Goal: Transaction & Acquisition: Purchase product/service

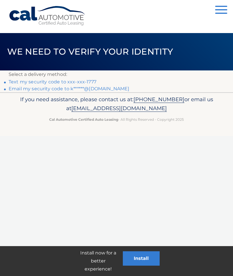
click at [90, 80] on link "Text my security code to xxx-xxx-1777" at bounding box center [53, 81] width 88 height 5
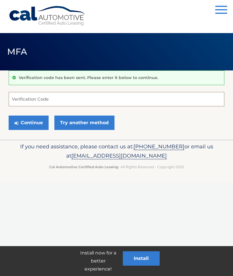
click at [63, 98] on input "Verification Code" at bounding box center [117, 99] width 216 height 14
type input "034220"
click at [35, 123] on button "Continue" at bounding box center [29, 123] width 40 height 14
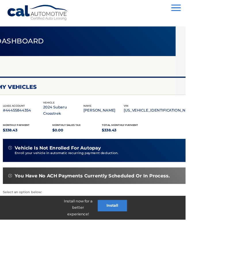
scroll to position [0, 12]
click at [31, 262] on link "make a payment" at bounding box center [27, 267] width 43 height 38
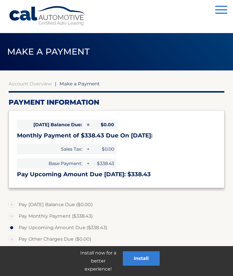
select select "MDBlMWJmNzItOTk4OC00N2Y0LTg5NDEtZjUzY2JmYjAyZDNm"
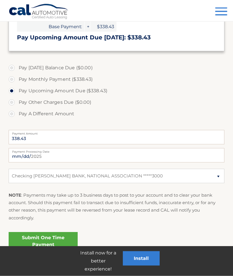
scroll to position [139, 0]
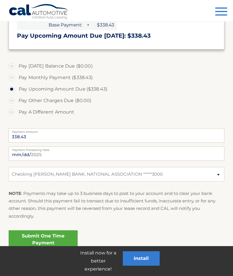
click at [61, 241] on link "Submit One Time Payment" at bounding box center [43, 240] width 69 height 18
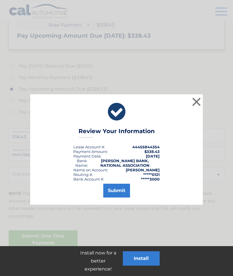
click at [119, 193] on button "Submit" at bounding box center [116, 191] width 27 height 14
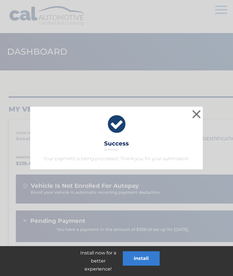
click at [201, 113] on button "×" at bounding box center [197, 115] width 12 height 12
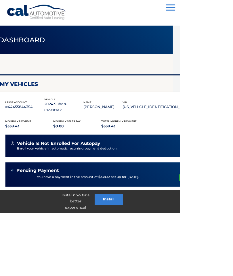
scroll to position [0, 9]
click at [227, 7] on span "button" at bounding box center [221, 6] width 12 height 1
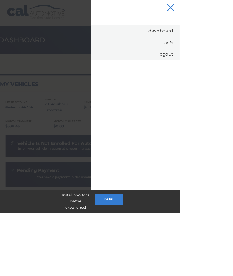
click at [233, 74] on link "Logout" at bounding box center [175, 70] width 115 height 15
